Goal: Obtain resource: Download file/media

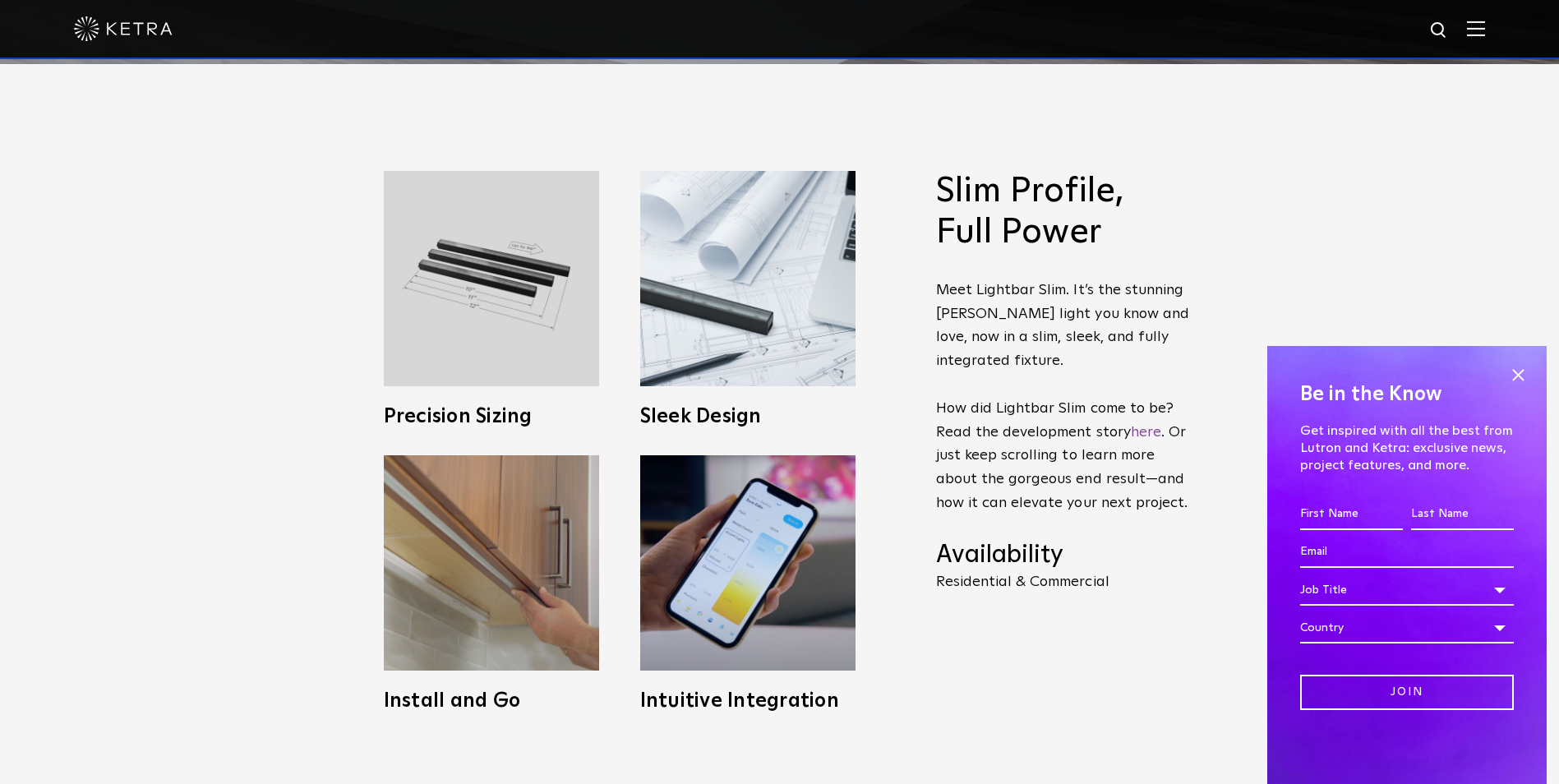
scroll to position [740, 0]
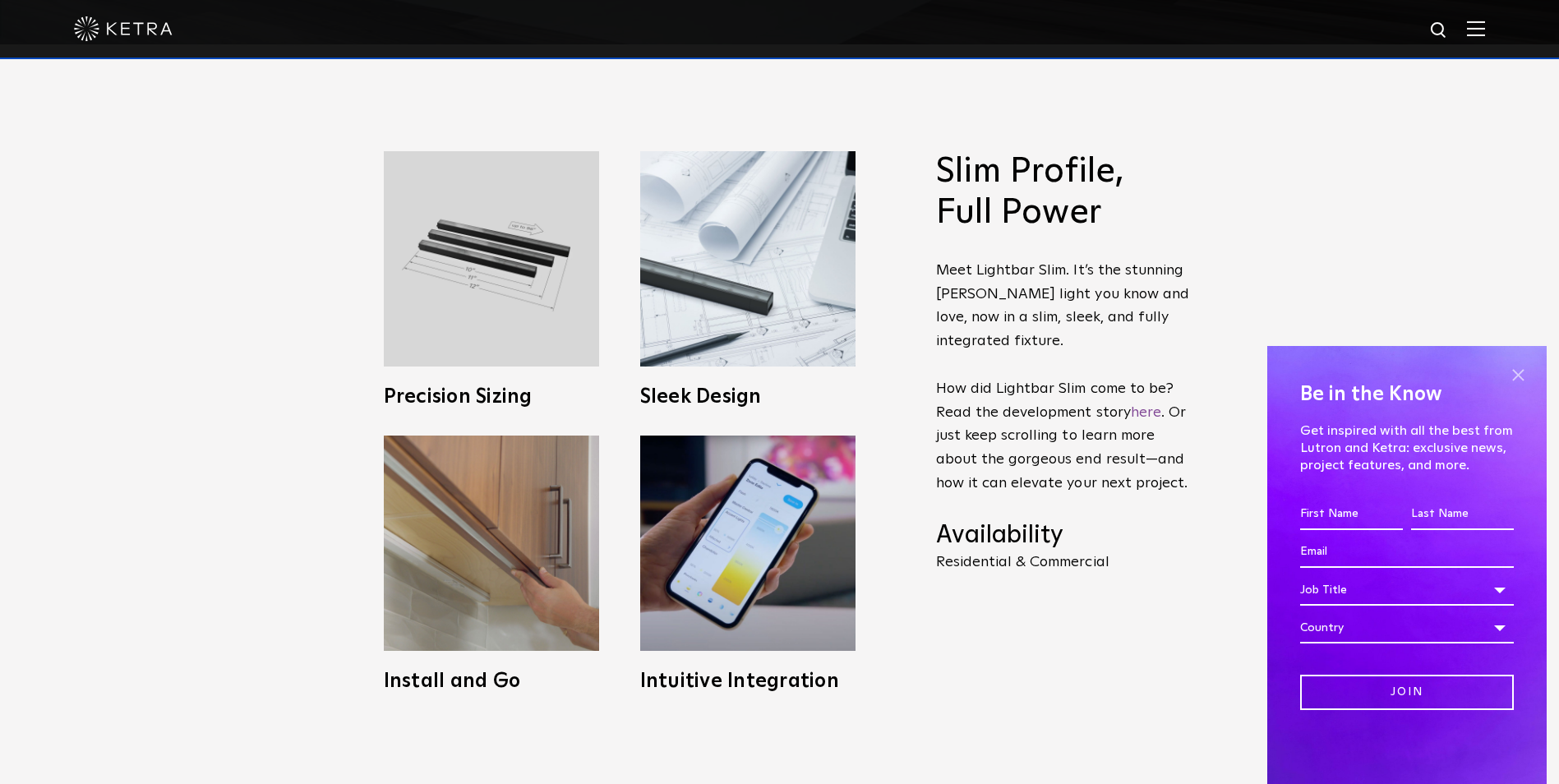
click at [1520, 368] on span at bounding box center [1519, 375] width 25 height 25
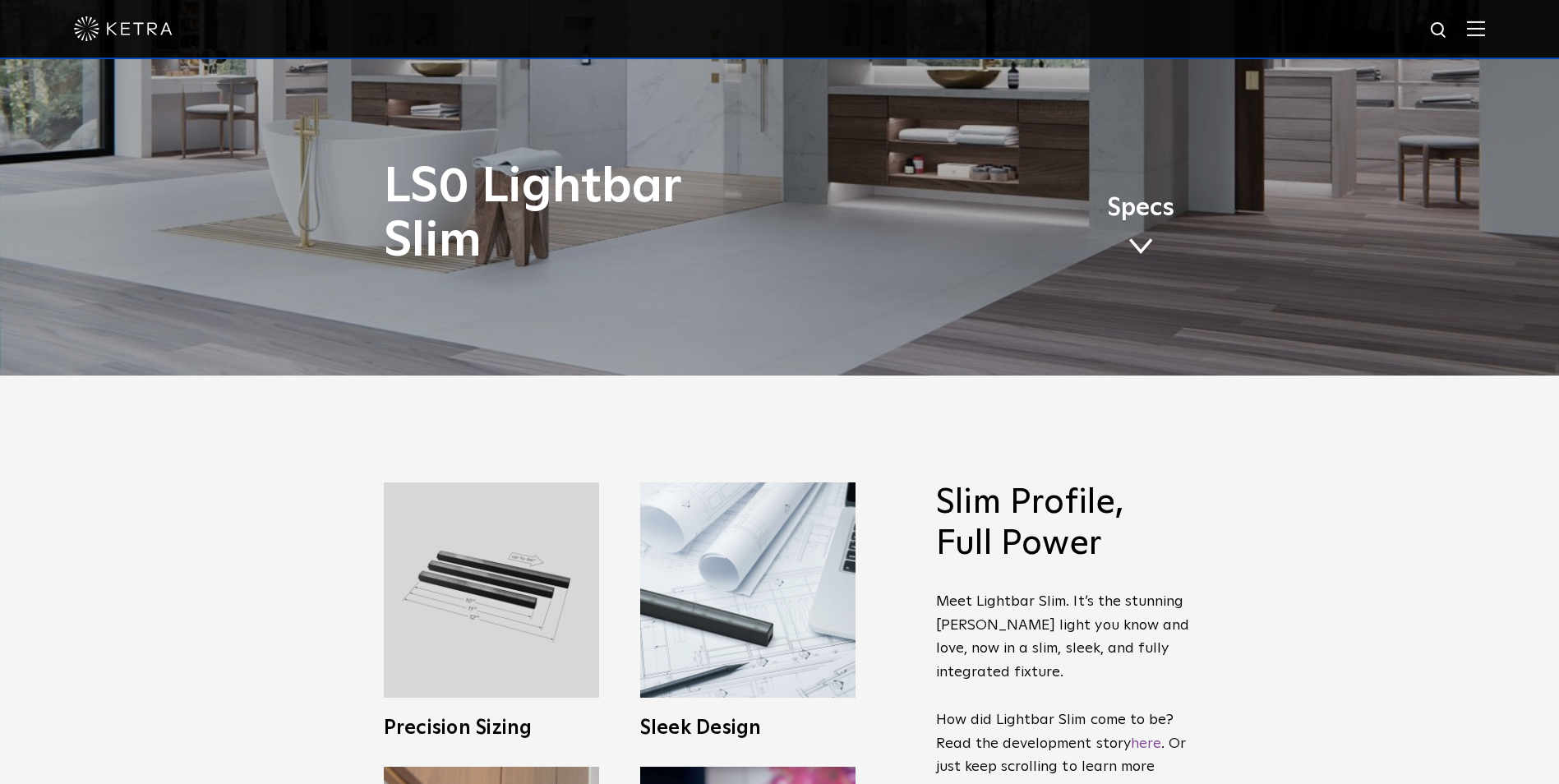
scroll to position [405, 0]
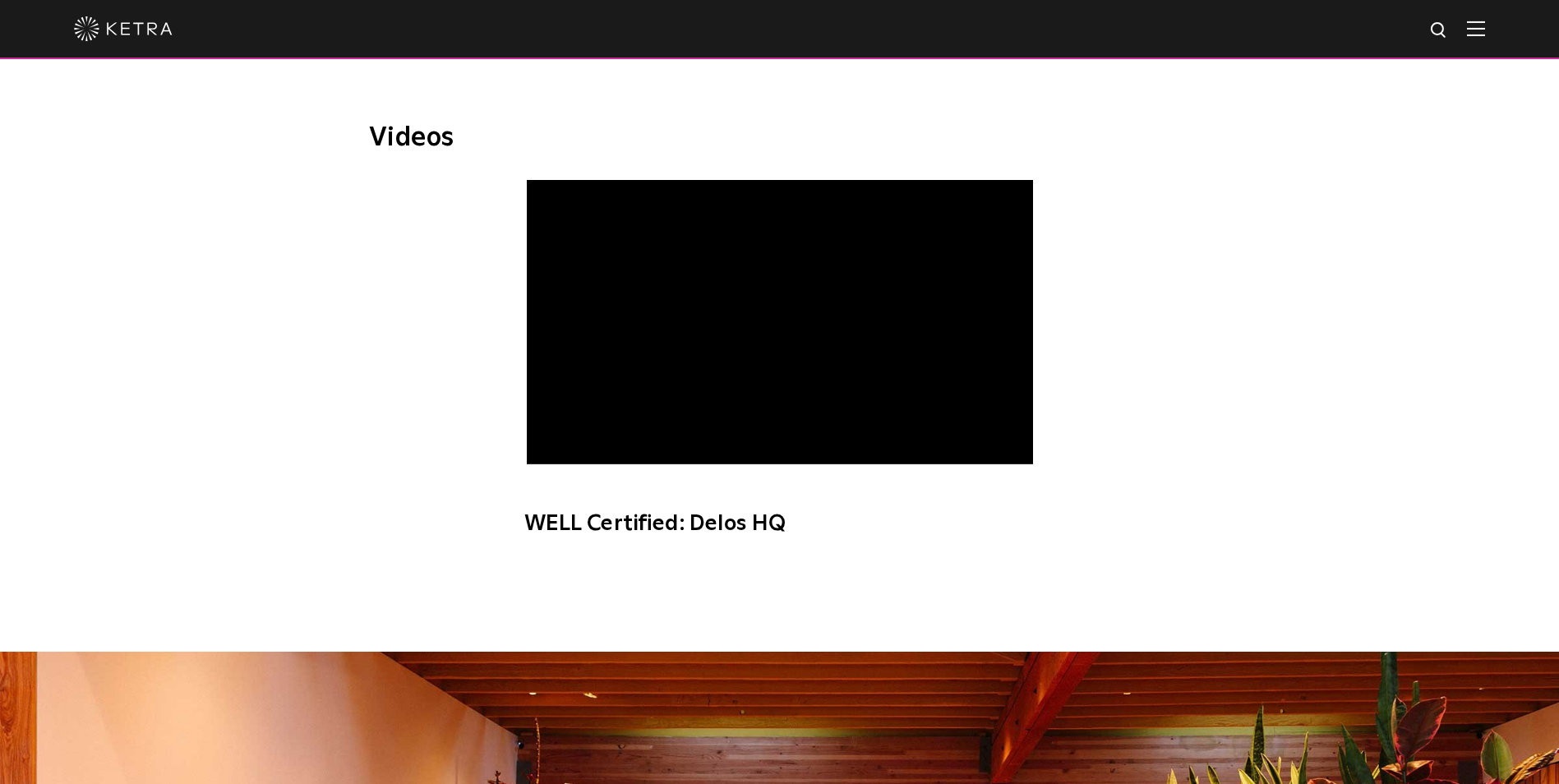
scroll to position [546, 0]
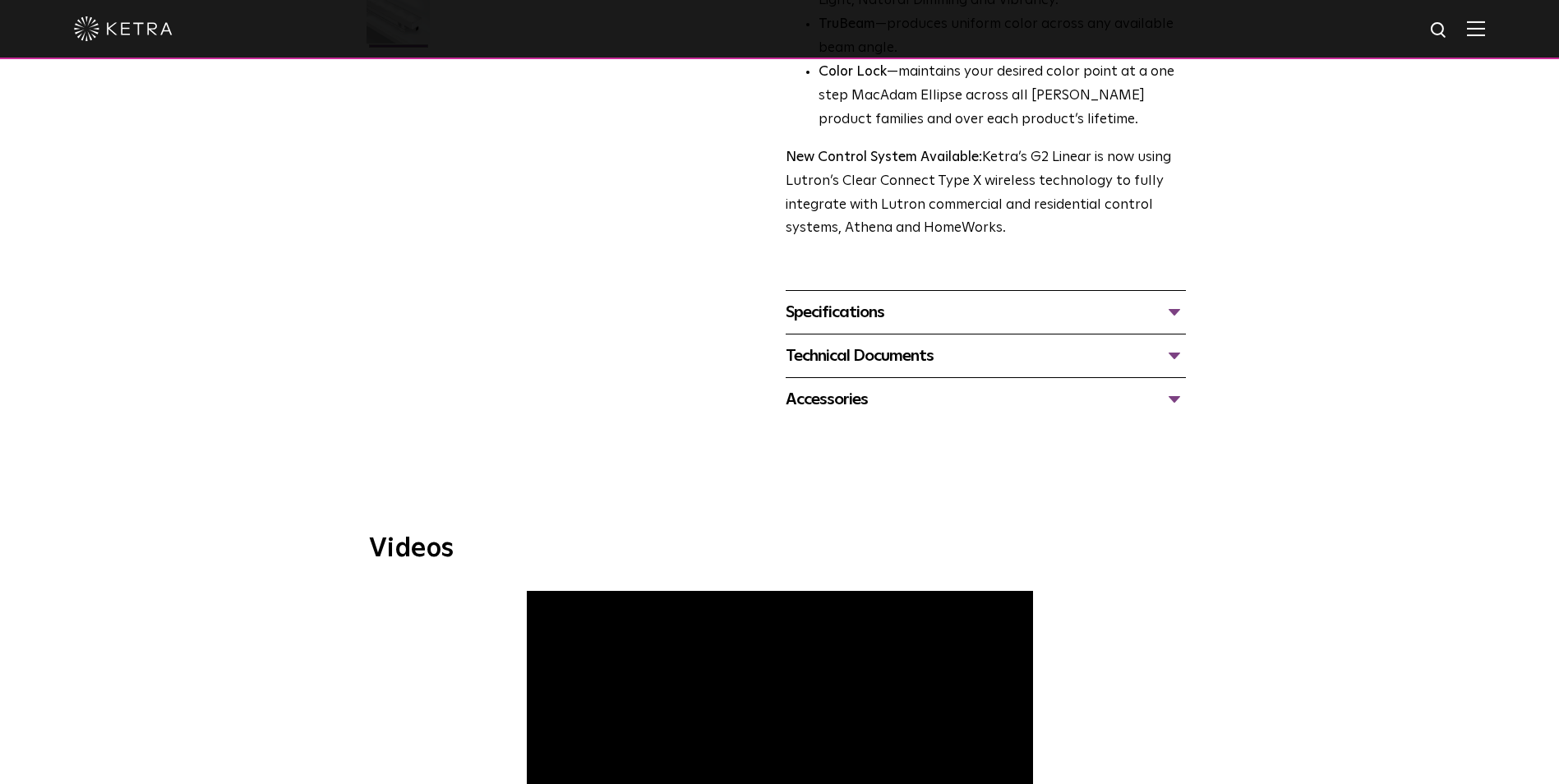
click at [822, 319] on div "Specifications" at bounding box center [985, 311] width 400 height 26
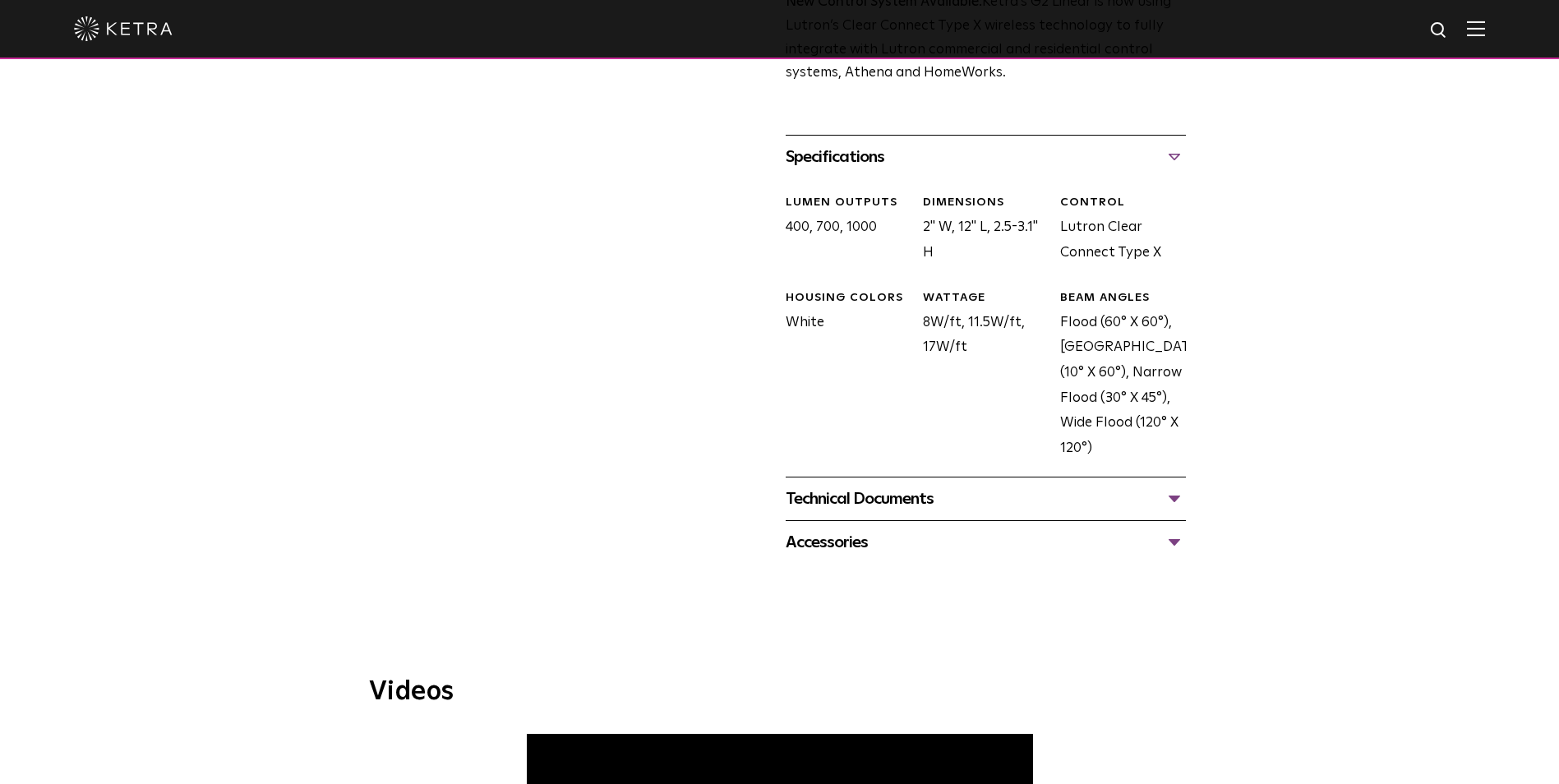
scroll to position [711, 0]
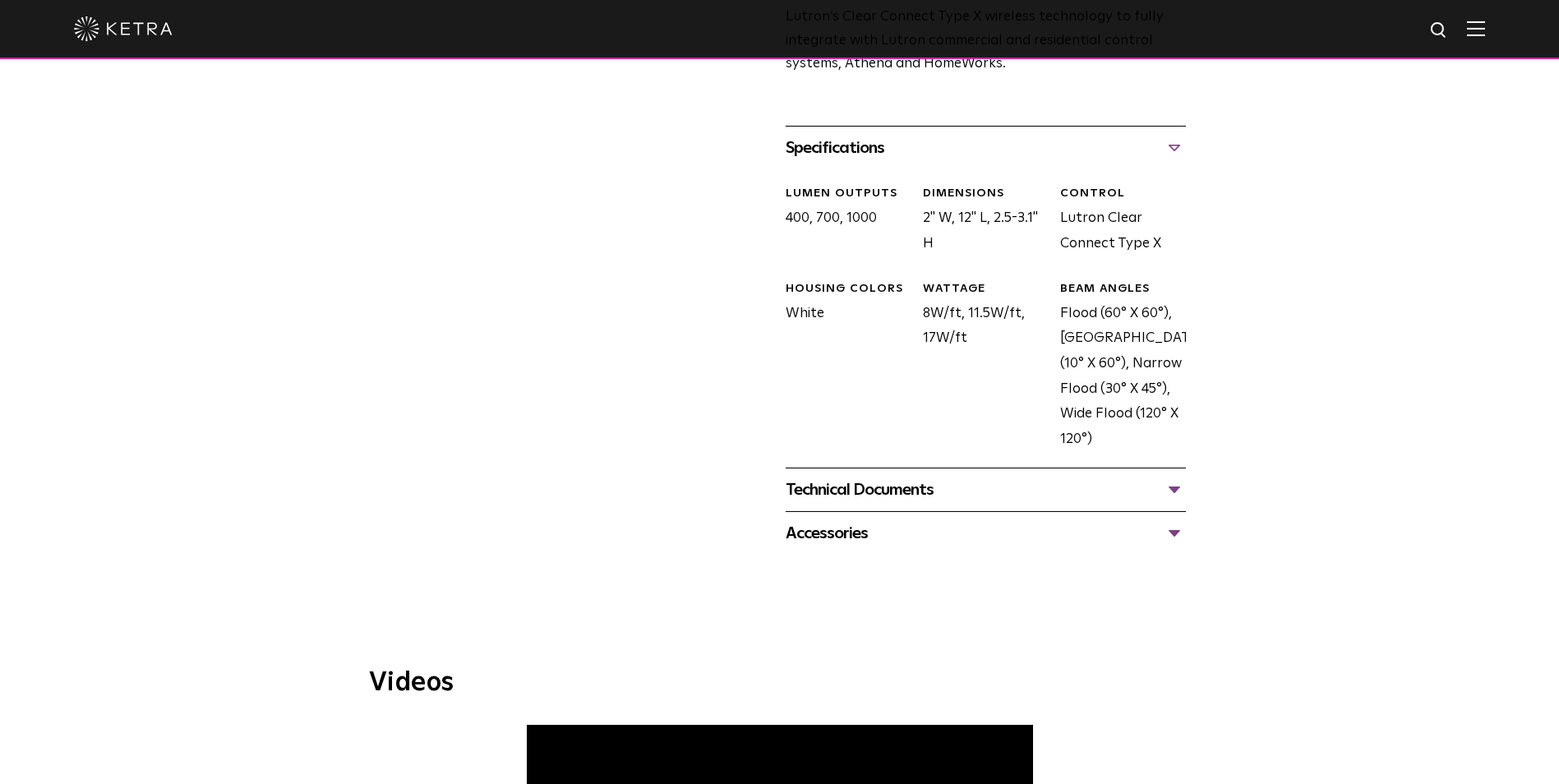
click at [877, 480] on div "Technical Documents" at bounding box center [985, 489] width 400 height 26
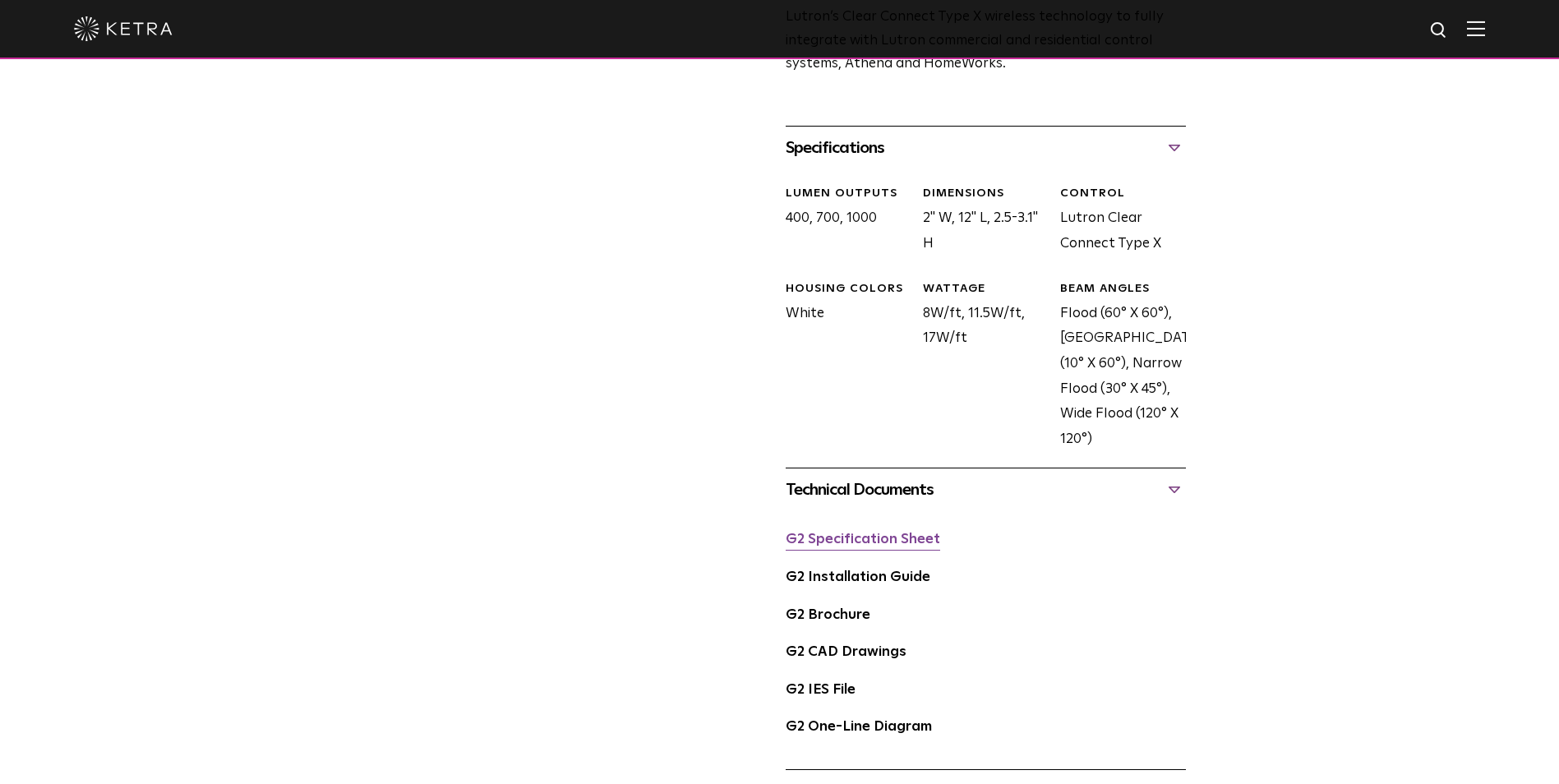
click at [862, 541] on link "G2 Specification Sheet" at bounding box center [862, 539] width 154 height 14
